Goal: Task Accomplishment & Management: Manage account settings

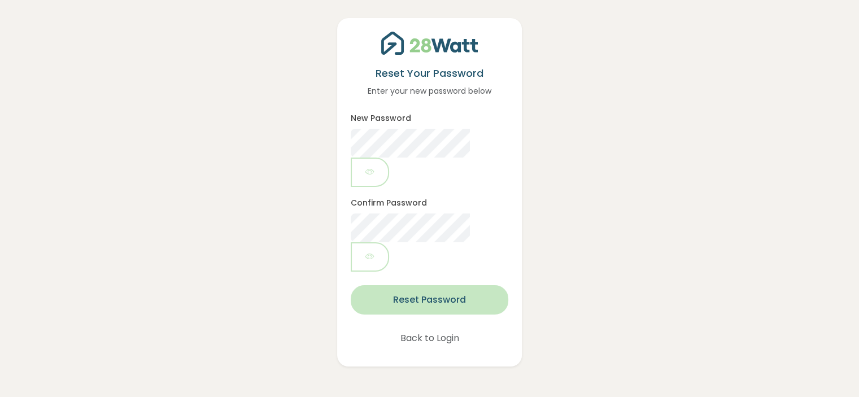
click at [436, 285] on button "Reset Password" at bounding box center [429, 299] width 157 height 29
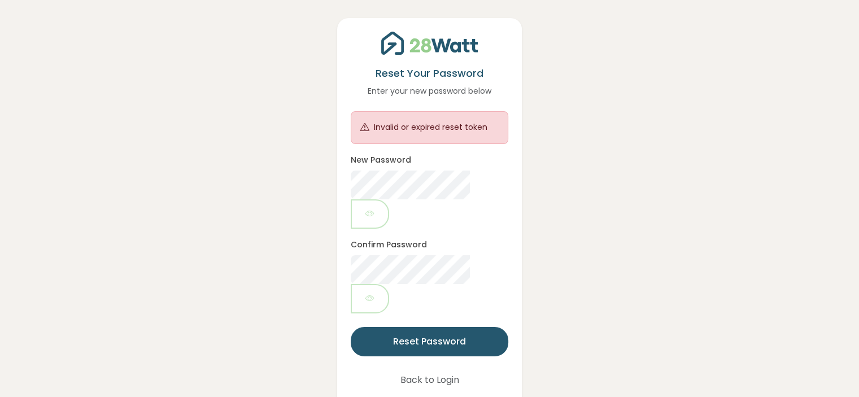
click at [448, 157] on div "New Password" at bounding box center [429, 191] width 157 height 76
click at [429, 365] on button "Back to Login" at bounding box center [430, 379] width 88 height 29
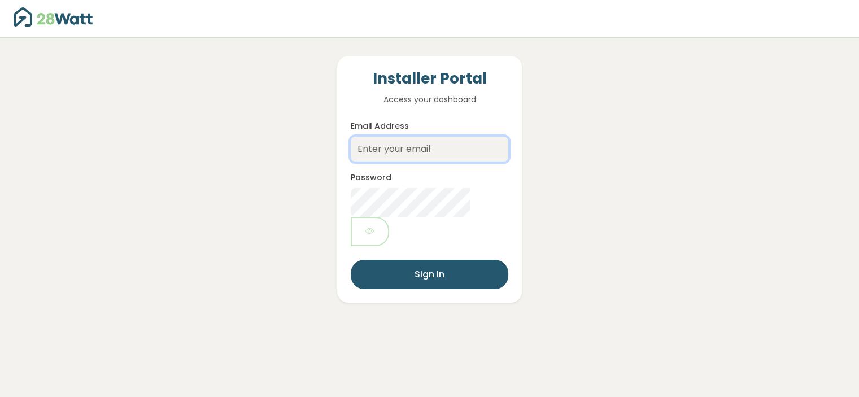
click at [433, 146] on input "Email Address" at bounding box center [429, 149] width 157 height 25
click at [323, 204] on div "Installer Portal Access your dashboard Email Address Password Sign In" at bounding box center [429, 170] width 809 height 265
click at [439, 160] on input "Email Address" at bounding box center [429, 149] width 157 height 25
type input "luke@thesolarbroker.net.au"
click at [627, 111] on div "Installer Portal Access your dashboard Email Address luke@thesolarbroker.net.au…" at bounding box center [429, 170] width 809 height 265
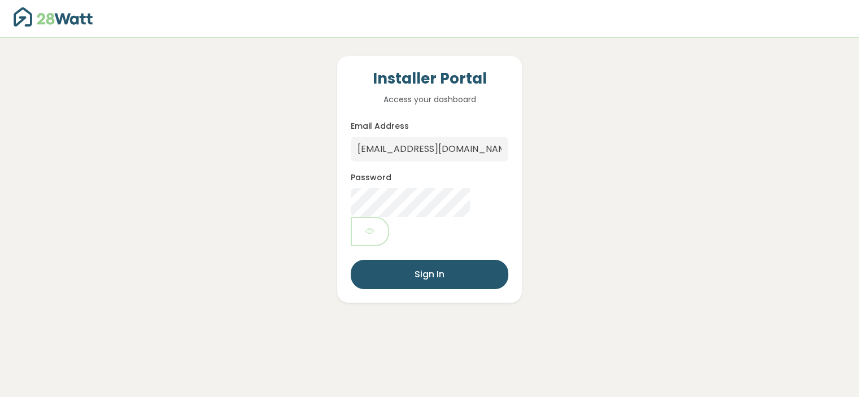
click at [419, 171] on div "Password" at bounding box center [429, 209] width 157 height 76
click at [389, 217] on button "button" at bounding box center [370, 231] width 38 height 29
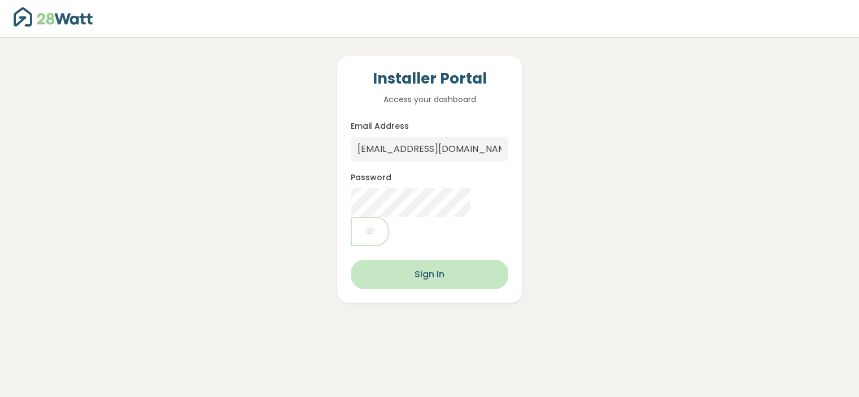
click at [432, 260] on button "Sign In" at bounding box center [429, 274] width 157 height 29
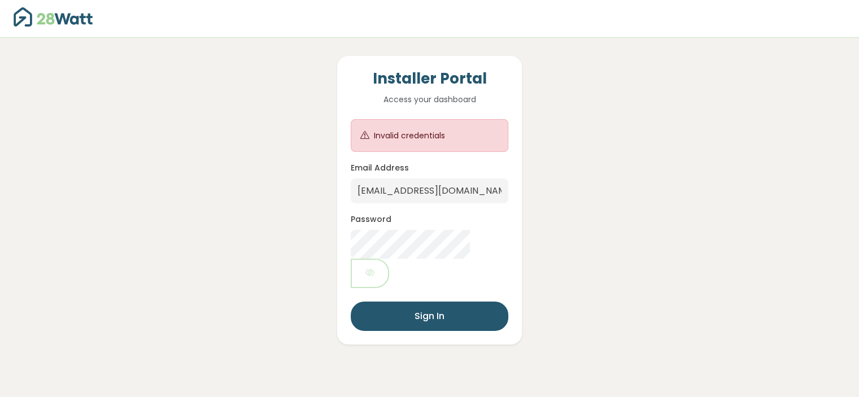
click at [424, 212] on form "Invalid credentials Email Address luke@thesolarbroker.net.au Password Sign In" at bounding box center [429, 225] width 157 height 212
click at [80, 27] on link at bounding box center [62, 19] width 97 height 28
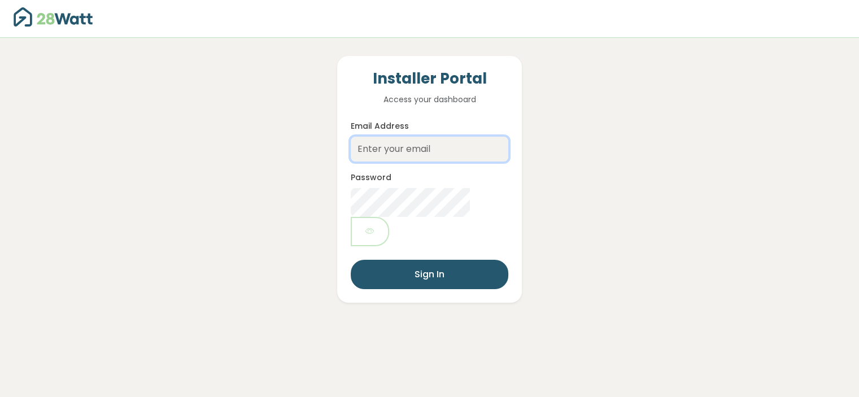
click at [434, 147] on input "Email Address" at bounding box center [429, 149] width 157 height 25
type input "[EMAIL_ADDRESS][DOMAIN_NAME]"
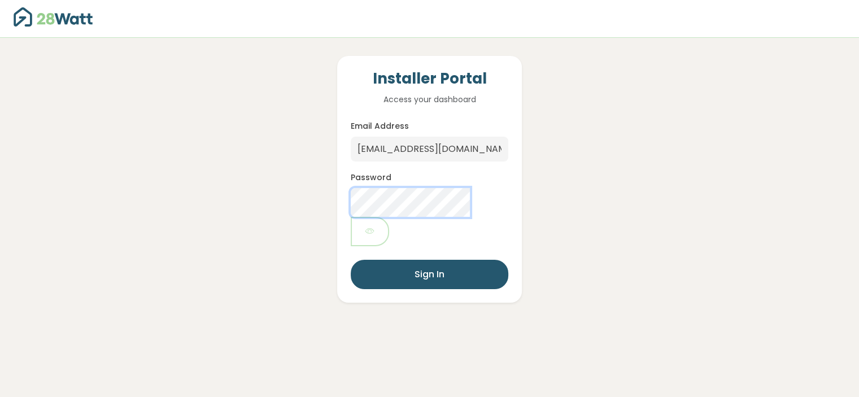
click at [351, 260] on button "Sign In" at bounding box center [429, 274] width 157 height 29
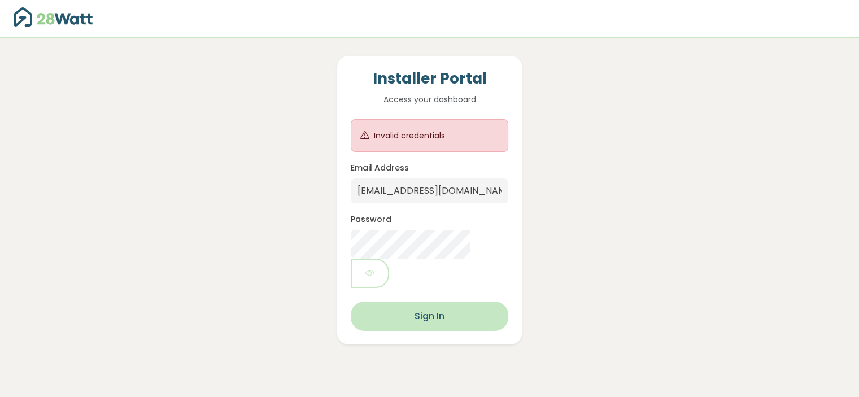
click at [426, 302] on button "Sign In" at bounding box center [429, 316] width 157 height 29
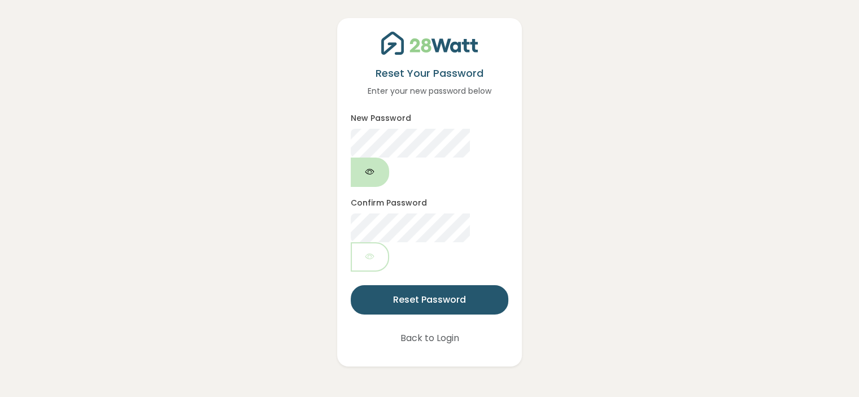
click at [374, 165] on icon "button" at bounding box center [369, 171] width 9 height 13
click at [429, 256] on div "Reset Your Password Enter your new password below New Password Confirm Password…" at bounding box center [429, 192] width 184 height 349
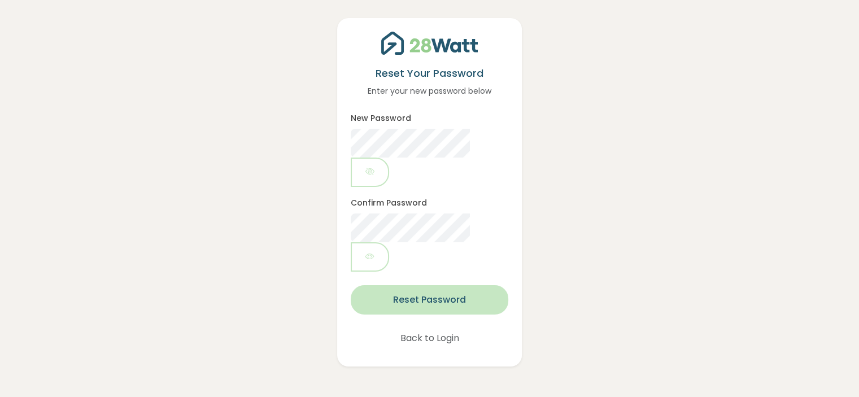
click at [434, 285] on button "Reset Password" at bounding box center [429, 299] width 157 height 29
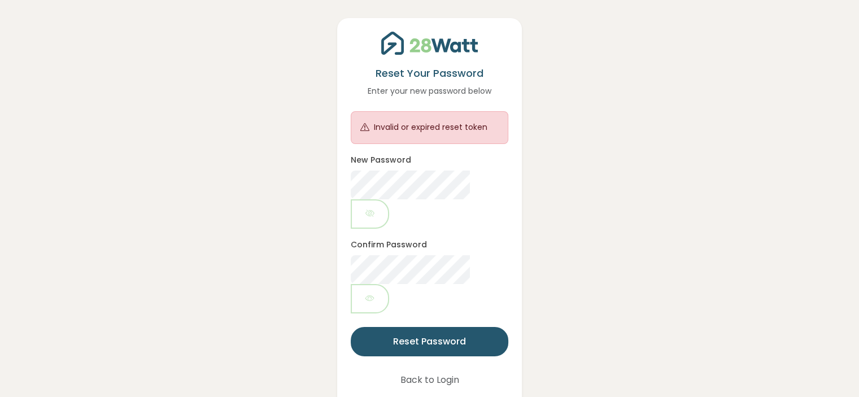
click at [432, 258] on form "Invalid or expired reset token New Password Confirm Password Reset Password" at bounding box center [429, 233] width 157 height 245
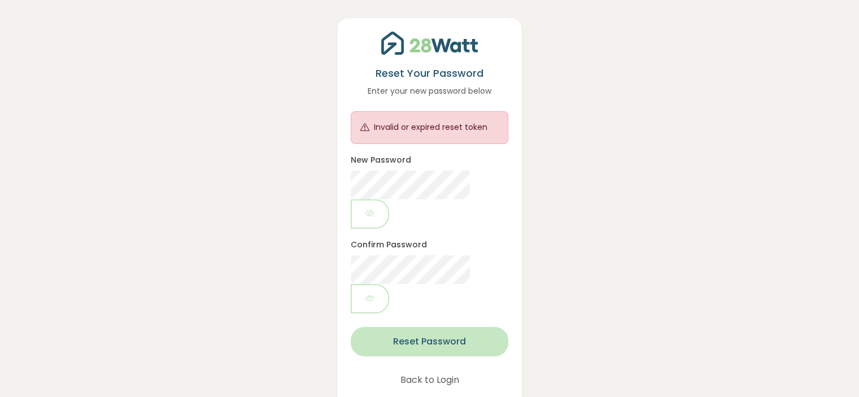
click at [424, 327] on button "Reset Password" at bounding box center [429, 341] width 157 height 29
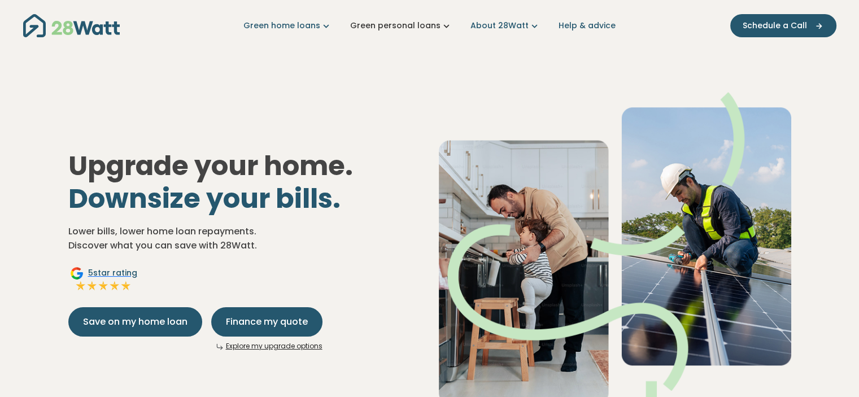
click at [434, 29] on link "Green personal loans" at bounding box center [401, 26] width 102 height 12
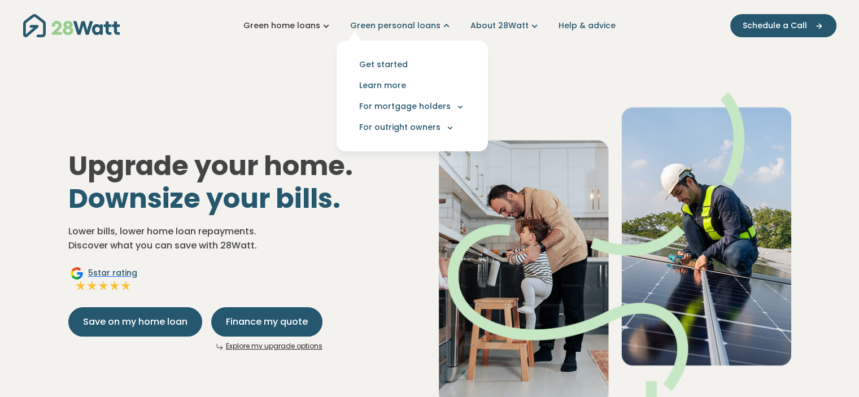
click at [325, 27] on icon "Main navigation" at bounding box center [326, 26] width 12 height 12
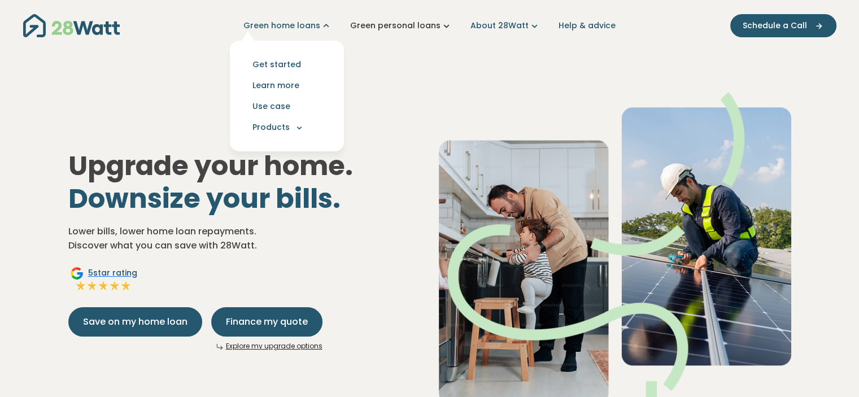
click at [403, 28] on link "Green personal loans" at bounding box center [401, 26] width 102 height 12
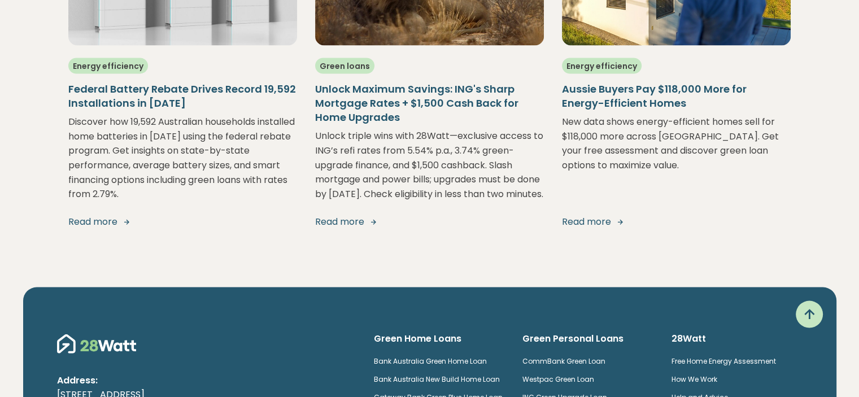
scroll to position [2346, 0]
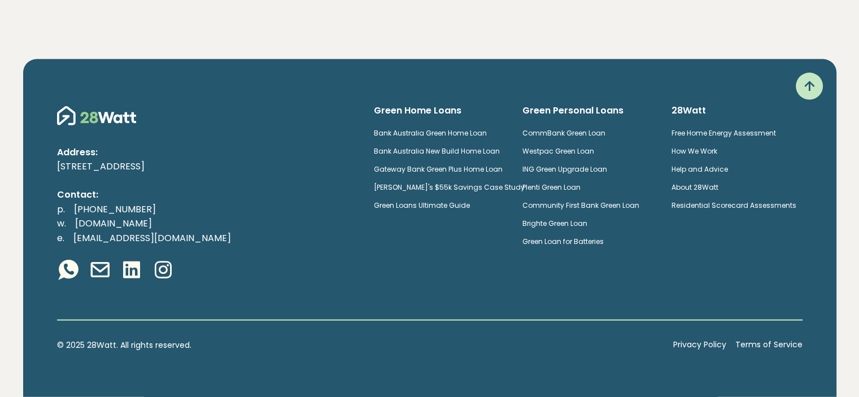
click at [556, 189] on link "Plenti Green Loan" at bounding box center [551, 187] width 58 height 10
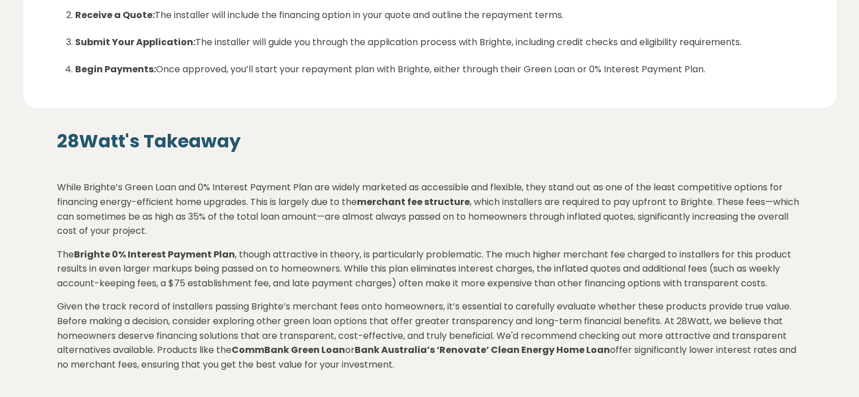
scroll to position [1676, 0]
